Goal: Task Accomplishment & Management: Manage account settings

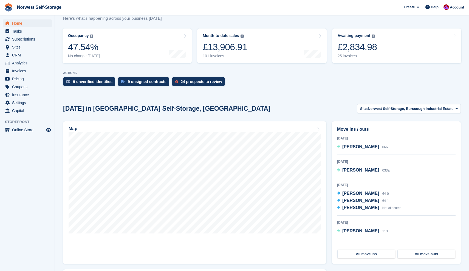
scroll to position [75, 0]
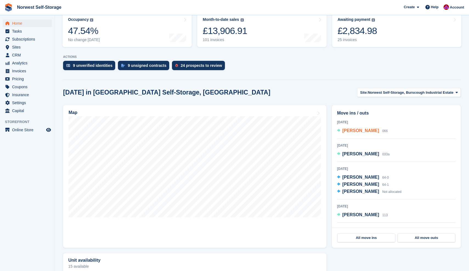
click at [348, 131] on span "[PERSON_NAME]" at bounding box center [360, 130] width 37 height 5
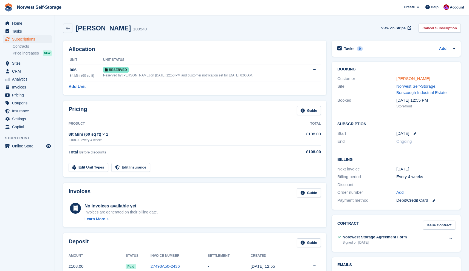
click at [401, 79] on link "[PERSON_NAME]" at bounding box center [413, 78] width 34 height 5
click at [91, 165] on link "Edit Unit Types" at bounding box center [88, 167] width 39 height 9
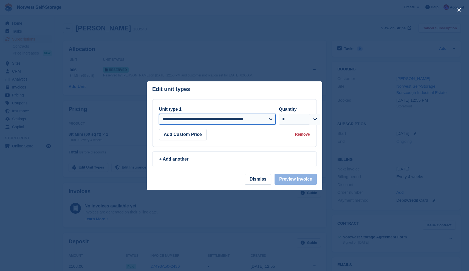
select select "*****"
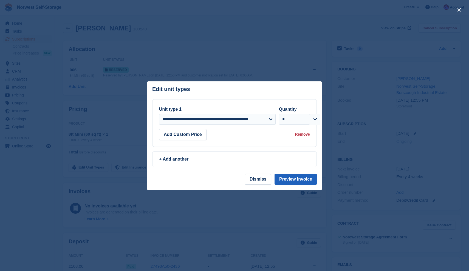
click at [296, 179] on button "Preview Invoice" at bounding box center [295, 179] width 42 height 11
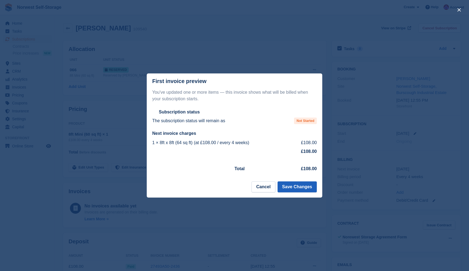
click at [295, 187] on button "Save Changes" at bounding box center [296, 186] width 39 height 11
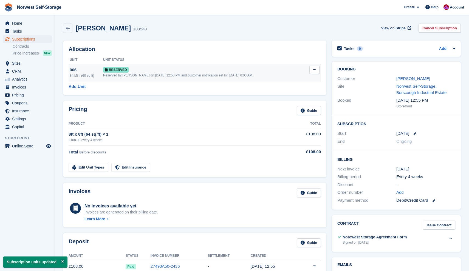
click at [313, 70] on icon at bounding box center [314, 70] width 3 height 4
click at [289, 92] on p "Deallocate" at bounding box center [293, 92] width 48 height 7
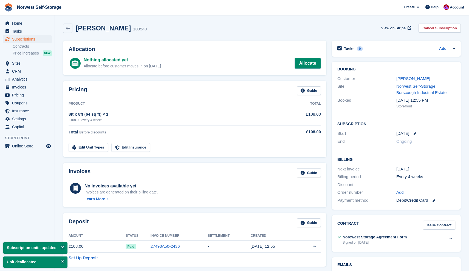
click at [308, 62] on link "Allocate" at bounding box center [307, 63] width 26 height 11
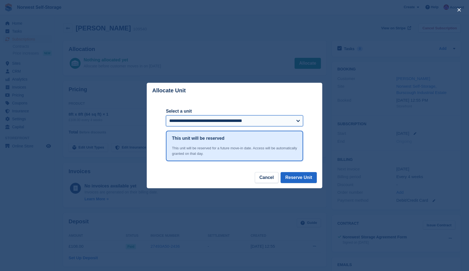
select select "*****"
click at [297, 176] on button "Reserve Unit" at bounding box center [298, 177] width 36 height 11
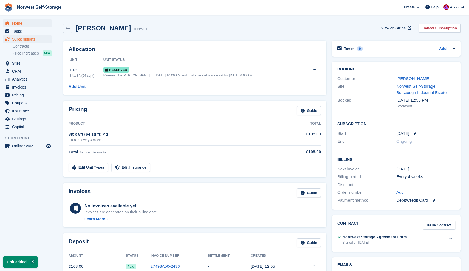
click at [17, 22] on span "Home" at bounding box center [28, 23] width 33 height 8
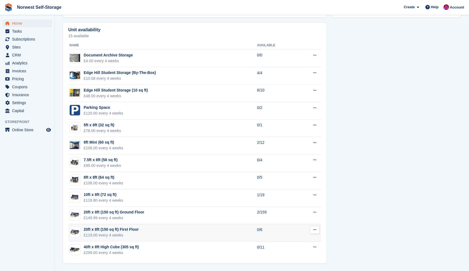
scroll to position [306, 0]
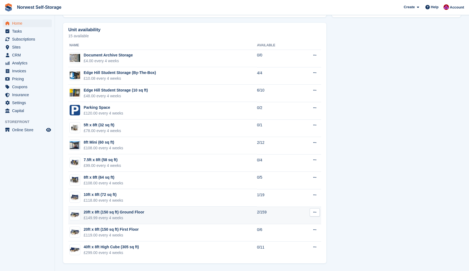
click at [132, 212] on div "20ft x 8ft (150 sq ft) Ground Floor" at bounding box center [114, 212] width 61 height 6
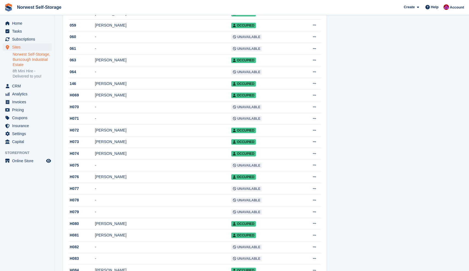
scroll to position [780, 0]
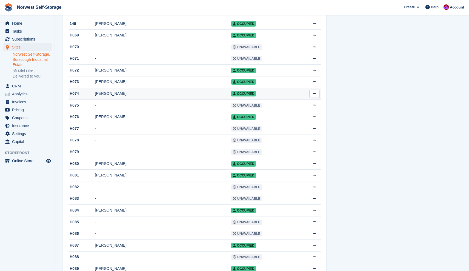
click at [76, 96] on div "H074" at bounding box center [82, 94] width 26 height 6
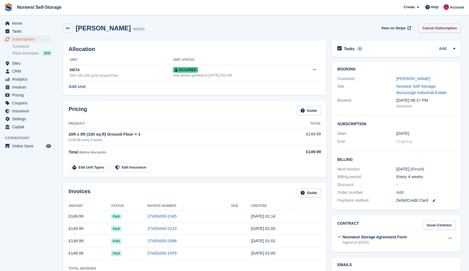
click at [439, 27] on link "Cancel Subscription" at bounding box center [439, 28] width 42 height 9
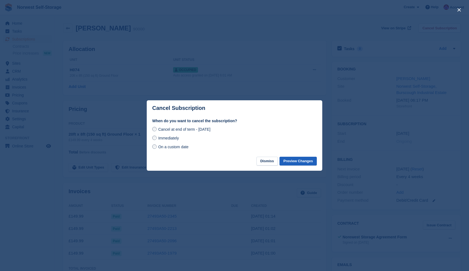
click at [297, 161] on button "Preview Changes" at bounding box center [297, 161] width 37 height 9
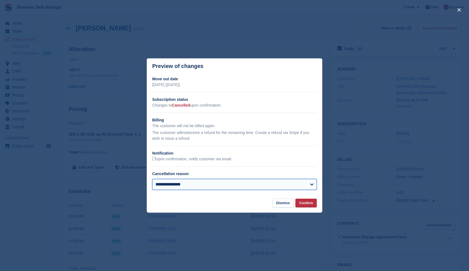
select select "**********"
click at [308, 203] on button "Confirm" at bounding box center [305, 203] width 21 height 9
